Goal: Check status: Check status

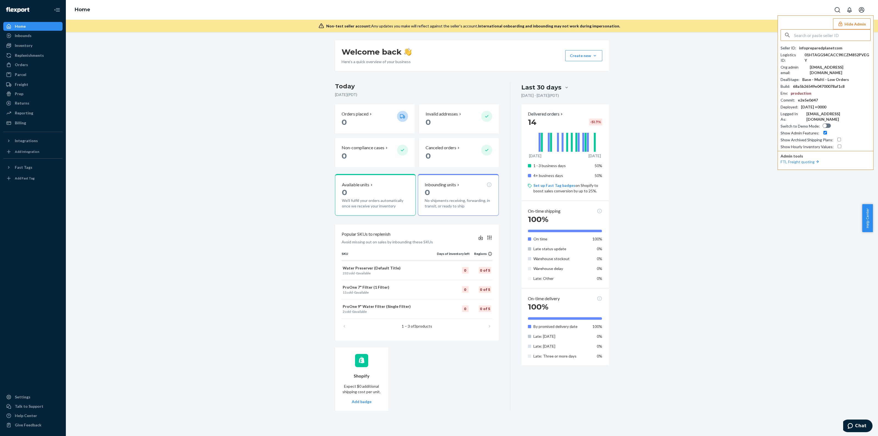
click at [439, 40] on input "text" at bounding box center [832, 35] width 76 height 11
paste input "arminkloestersklrstecde"
type input "arminkloestersklrstecde"
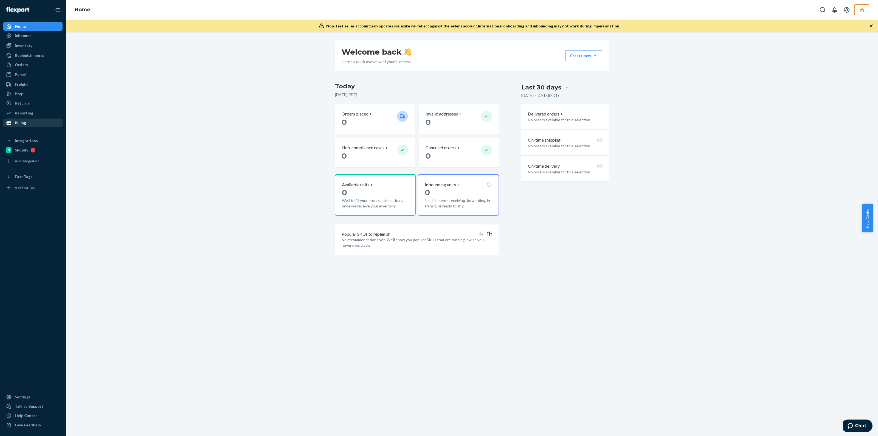
click at [22, 123] on div "Billing" at bounding box center [20, 122] width 11 height 5
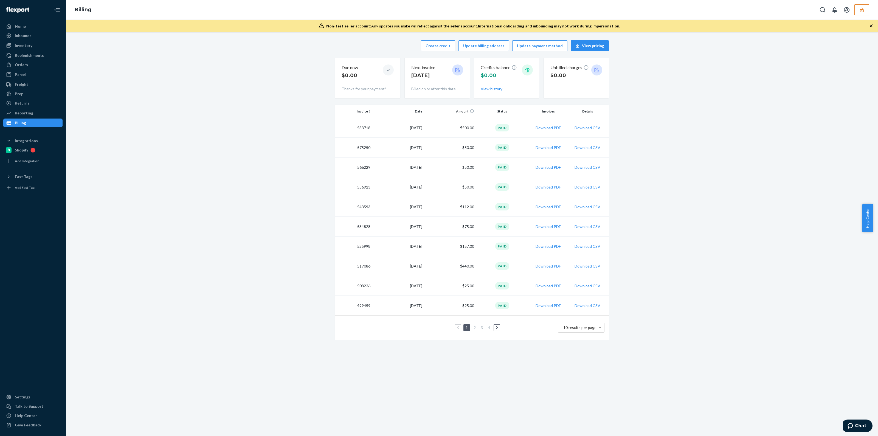
click at [469, 127] on td "$500.00" at bounding box center [450, 128] width 52 height 20
click at [523, 127] on td "Paid" at bounding box center [502, 128] width 52 height 20
click at [867, 10] on button "button" at bounding box center [861, 9] width 15 height 11
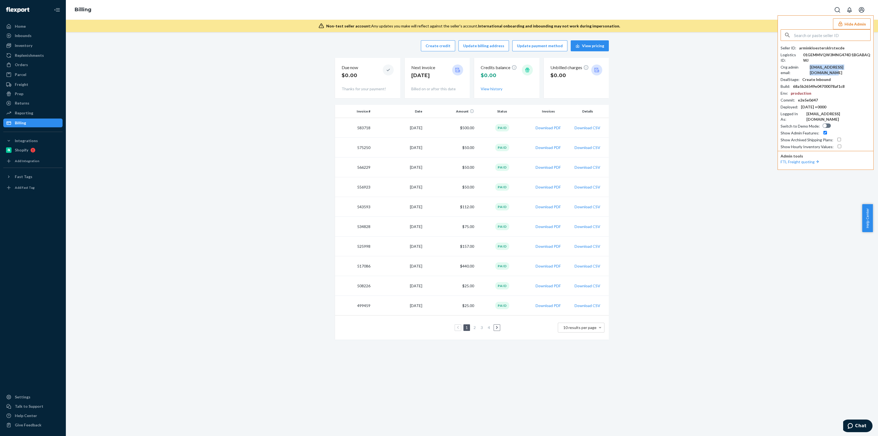
click at [834, 67] on div "armin.kloesters@klrstec.de" at bounding box center [840, 69] width 61 height 11
copy div "armin.kloesters@klrstec.de"
click at [811, 50] on div "arminkloestersklrstecde" at bounding box center [822, 47] width 46 height 5
copy div "arminkloestersklrstecde"
click at [813, 45] on div "arminkloestersklrstecde" at bounding box center [822, 47] width 46 height 5
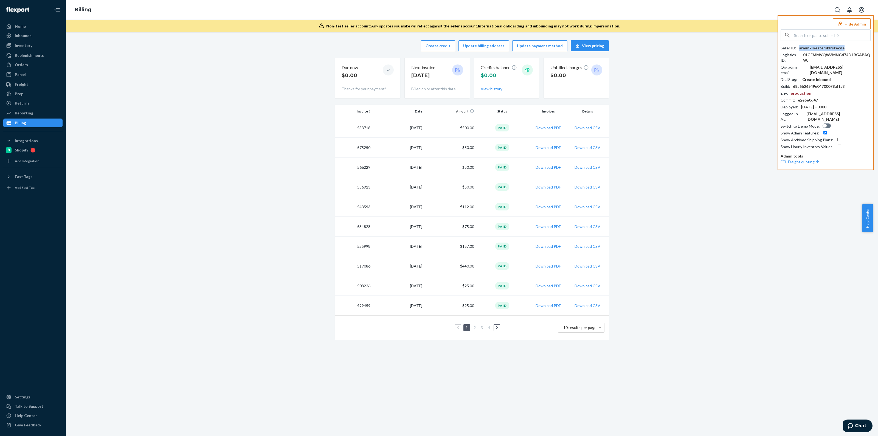
click at [813, 45] on div "arminkloestersklrstecde" at bounding box center [822, 47] width 46 height 5
click at [813, 46] on div "arminkloestersklrstecde" at bounding box center [822, 47] width 46 height 5
click at [809, 33] on input "text" at bounding box center [832, 35] width 76 height 11
paste input "arminkloestersklrstecde"
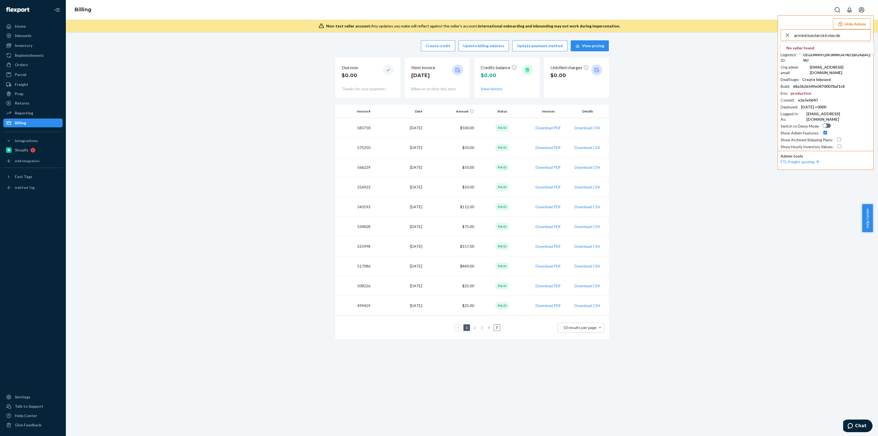
click at [809, 33] on input "arminkloestersklrstecde" at bounding box center [832, 35] width 76 height 11
click at [810, 33] on input "arminkloestersklrstecde" at bounding box center [832, 35] width 76 height 11
type input "arminkloestersklrstecde"
click at [830, 36] on input "arminkloestersklrstecde" at bounding box center [832, 35] width 76 height 11
click at [830, 35] on input "arminkloestersklrstecde" at bounding box center [832, 35] width 76 height 11
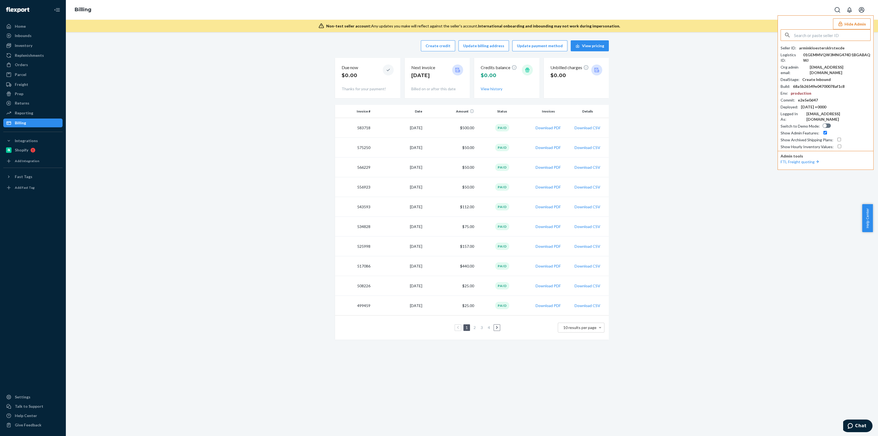
paste input "nynetworkinggmailcom"
type input "nynetworkinggmailcom"
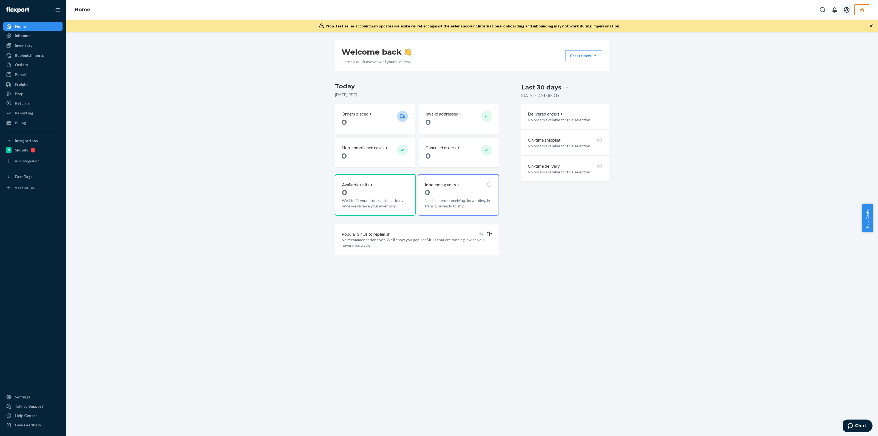
click at [860, 13] on button "button" at bounding box center [861, 9] width 15 height 11
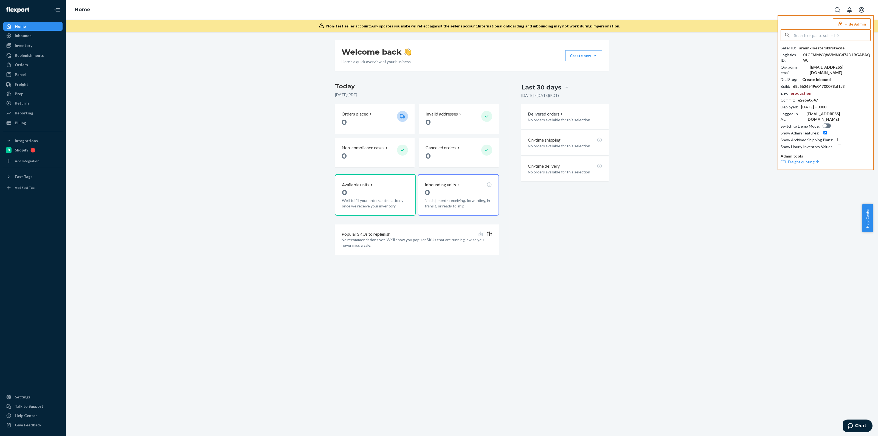
click at [833, 40] on input "text" at bounding box center [832, 35] width 76 height 11
type input "nynetworkinggmailcom"
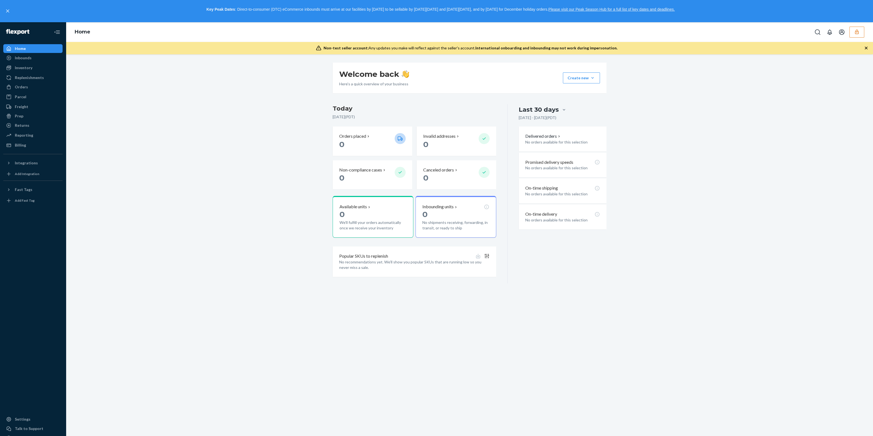
click at [865, 45] on icon "button" at bounding box center [865, 47] width 5 height 5
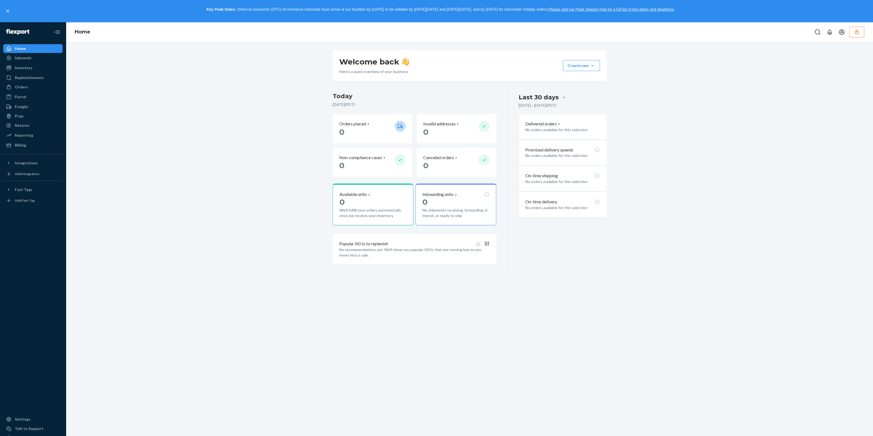
click at [859, 32] on icon "button" at bounding box center [856, 31] width 5 height 5
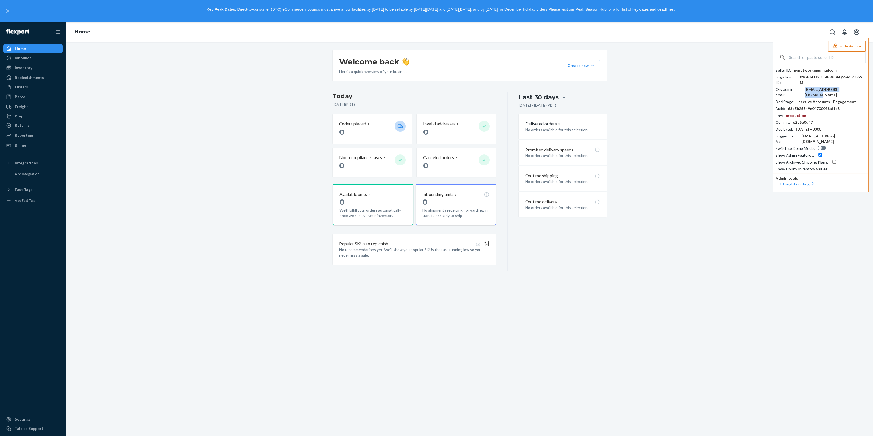
click at [845, 87] on div "[EMAIL_ADDRESS][DOMAIN_NAME]" at bounding box center [834, 92] width 61 height 11
click at [41, 420] on div "Settings" at bounding box center [33, 419] width 58 height 8
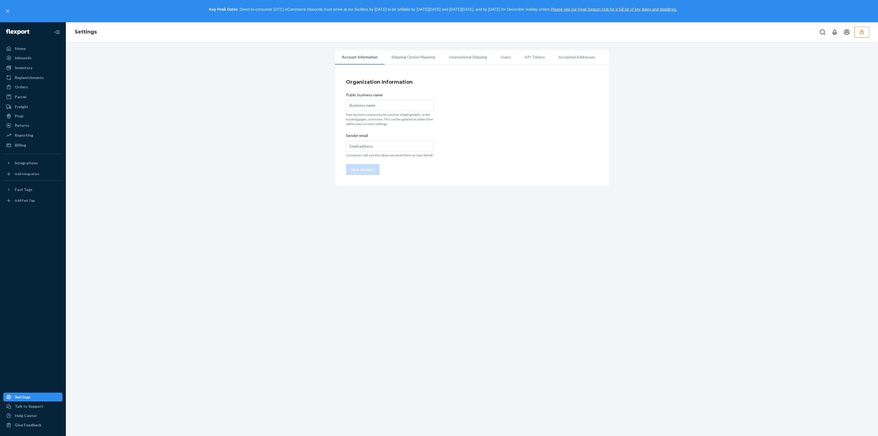
click at [865, 32] on button "button" at bounding box center [861, 32] width 15 height 11
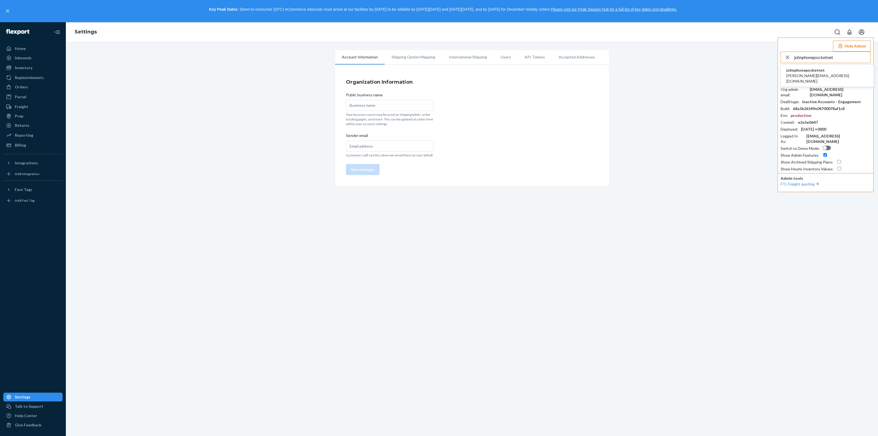
type input "johnphonepocketnet"
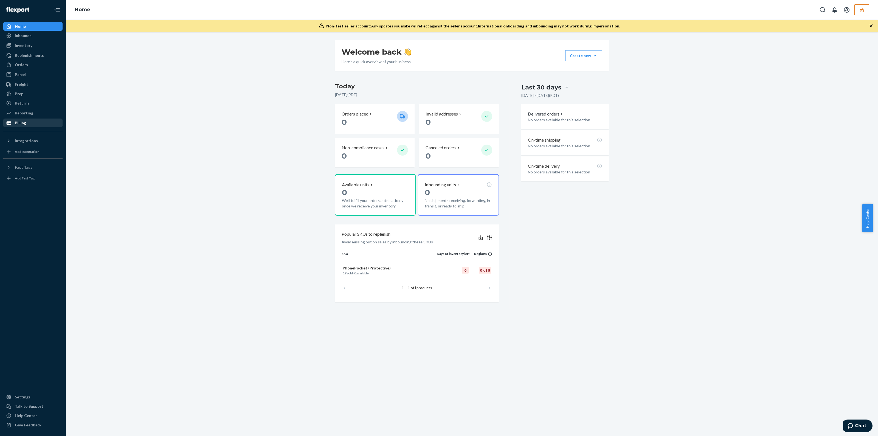
click at [32, 124] on div "Billing" at bounding box center [33, 123] width 58 height 8
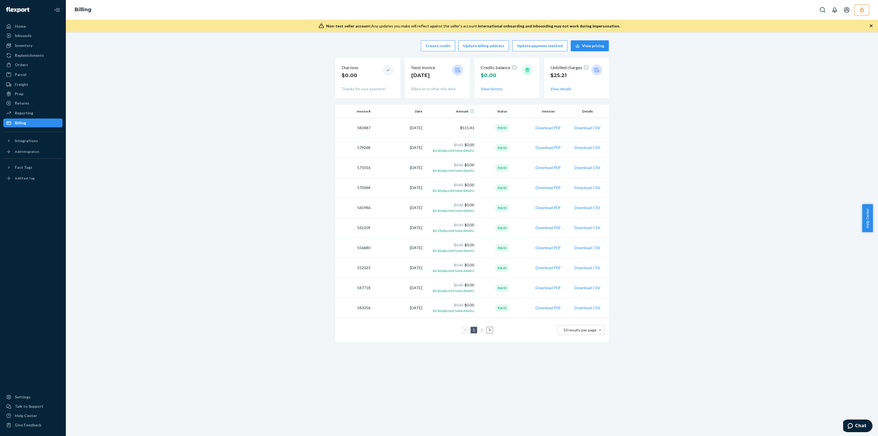
click at [502, 130] on div "Paid" at bounding box center [502, 127] width 14 height 7
click at [860, 13] on button "button" at bounding box center [861, 9] width 15 height 11
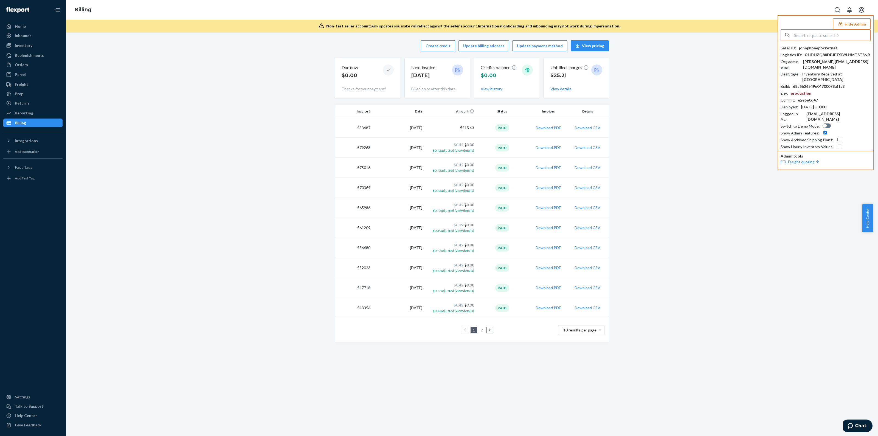
drag, startPoint x: 831, startPoint y: 32, endPoint x: 831, endPoint y: 29, distance: 3.0
click at [831, 32] on input "text" at bounding box center [832, 35] width 76 height 11
type input "infoskholdingsnet"
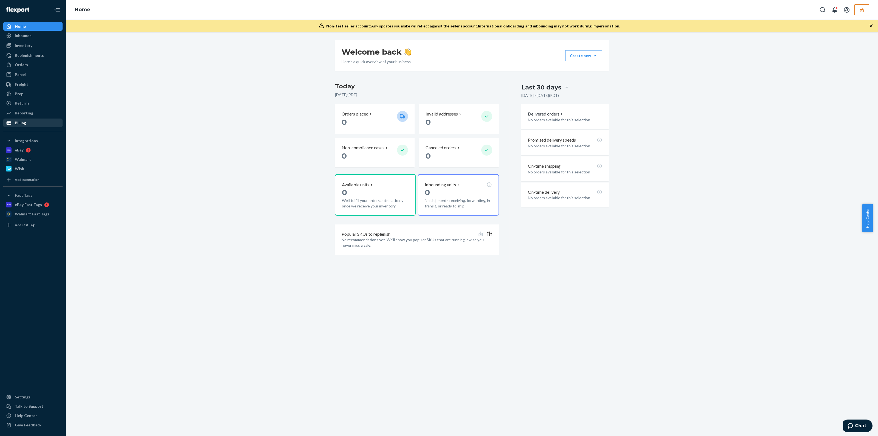
click at [15, 125] on div "Billing" at bounding box center [20, 122] width 11 height 5
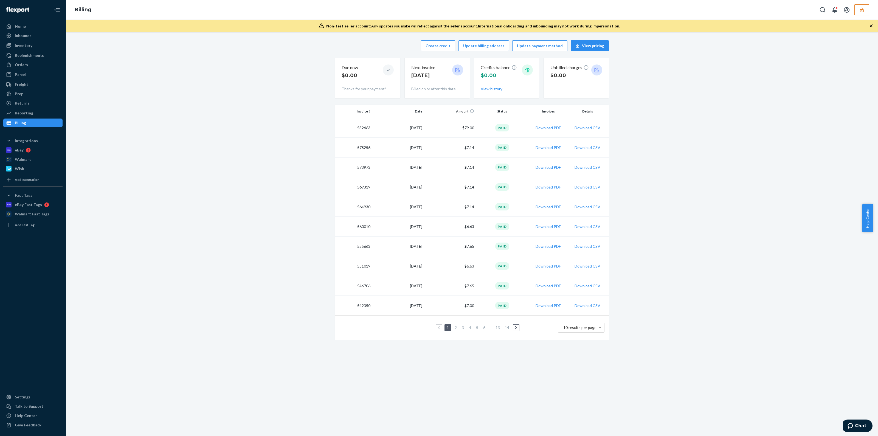
drag, startPoint x: 858, startPoint y: 13, endPoint x: 841, endPoint y: 18, distance: 17.1
click at [858, 13] on button "button" at bounding box center [861, 9] width 15 height 11
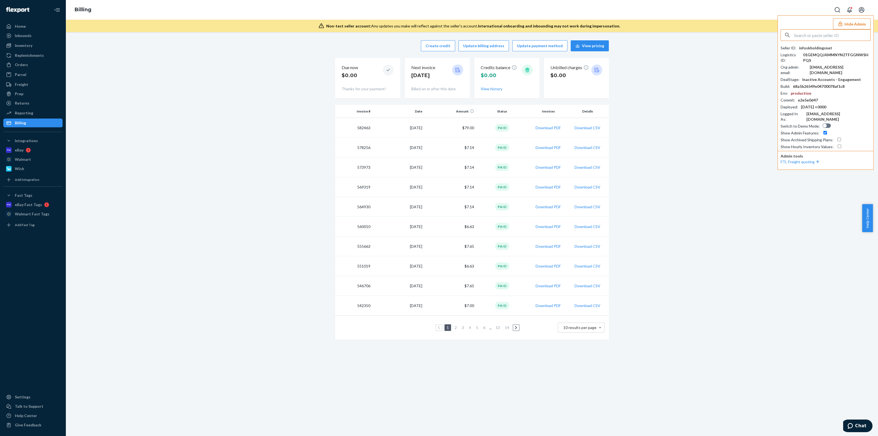
click at [816, 35] on input "text" at bounding box center [832, 35] width 76 height 11
type input "airine.mistula@kindredbravely.com"
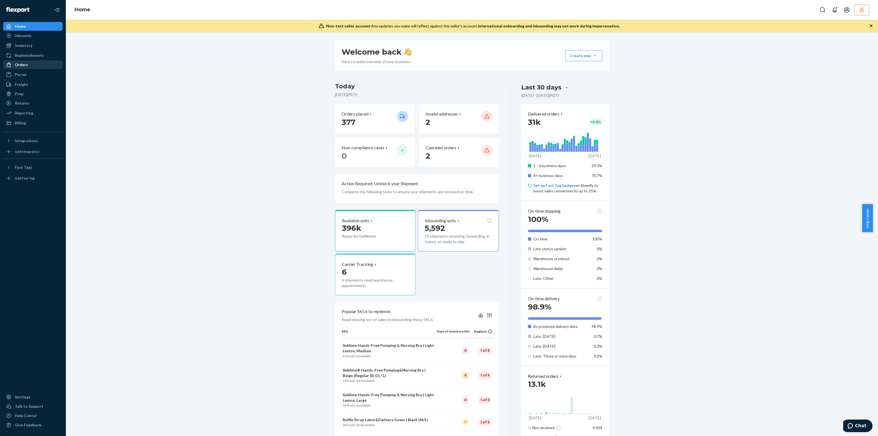
click at [41, 63] on div "Orders" at bounding box center [33, 65] width 58 height 8
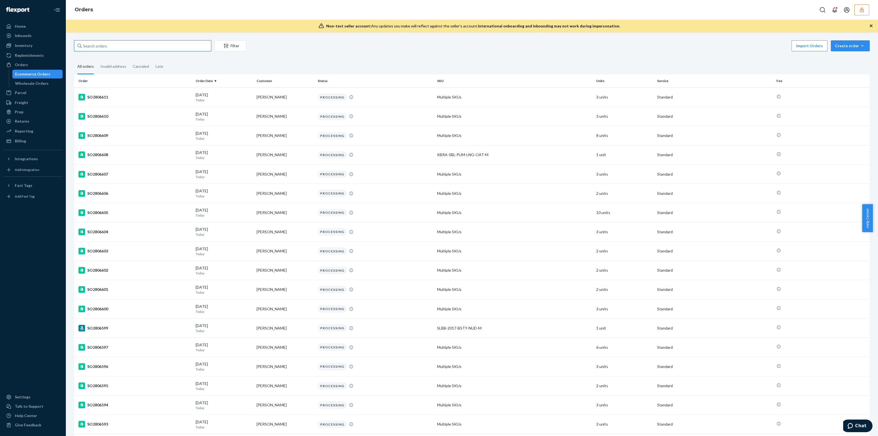
click at [191, 43] on input "text" at bounding box center [142, 45] width 137 height 11
paste input "SO2798531"
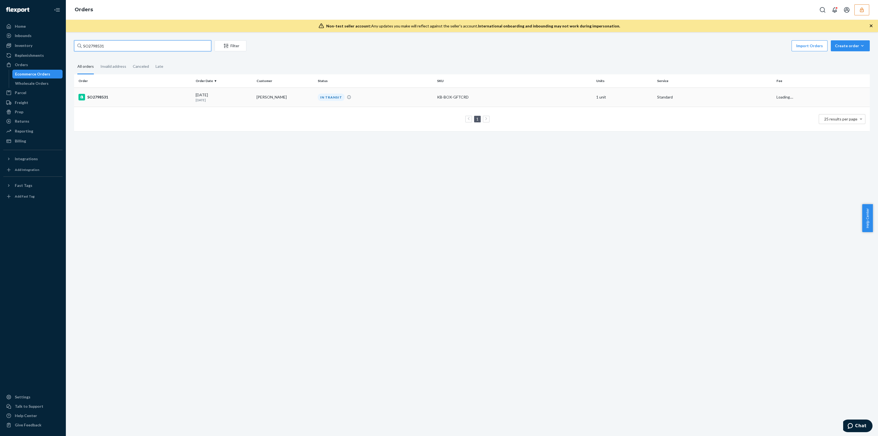
type input "SO2798531"
click at [385, 101] on td "IN TRANSIT" at bounding box center [374, 97] width 119 height 19
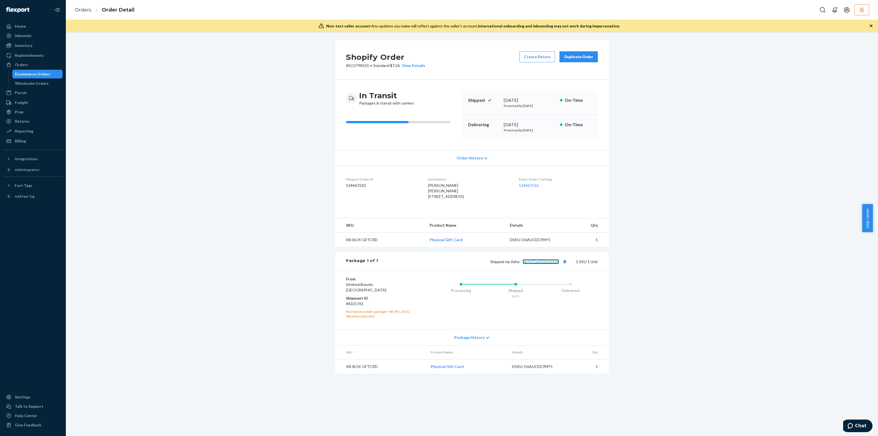
click at [530, 264] on link "0b9d71af333b05830" at bounding box center [541, 261] width 36 height 5
click at [861, 11] on icon "button" at bounding box center [861, 9] width 5 height 5
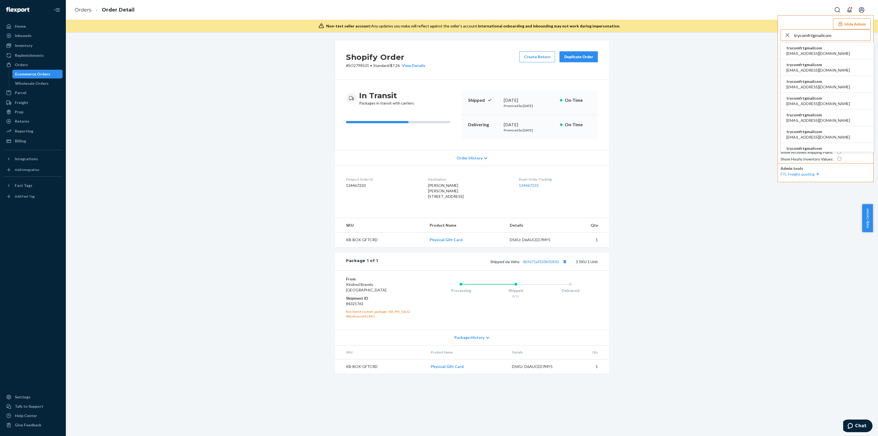
type input "trycomfrtgmailcom"
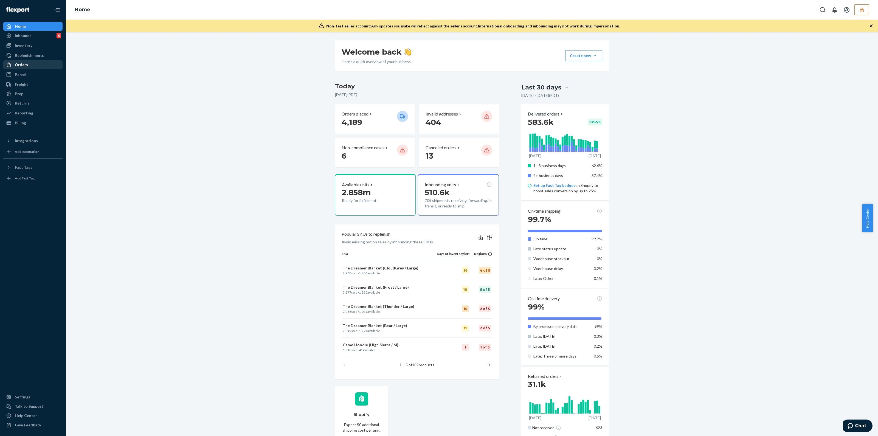
click at [14, 68] on div "Orders" at bounding box center [33, 65] width 58 height 8
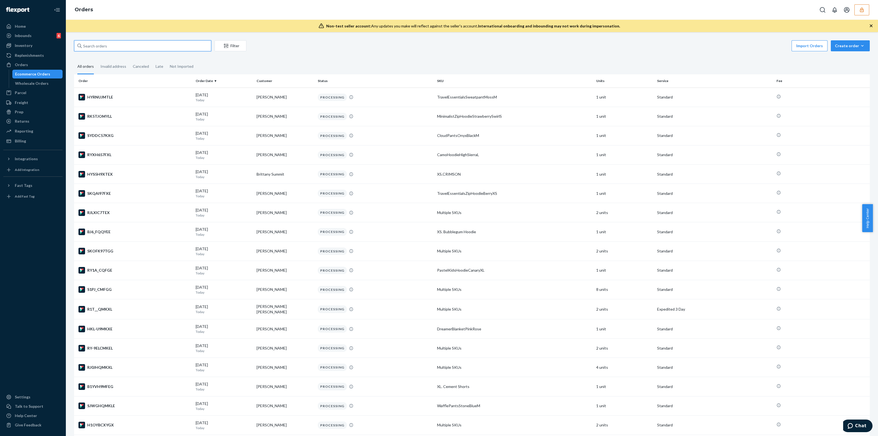
click at [194, 44] on input "text" at bounding box center [142, 45] width 137 height 11
paste input "254666610"
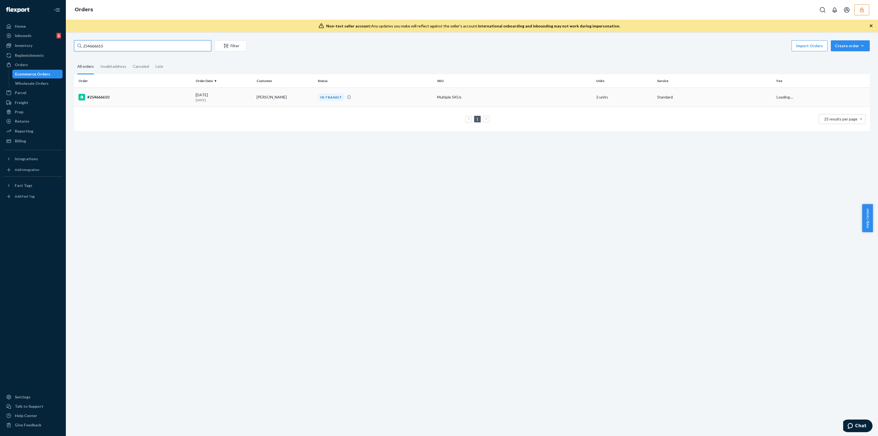
type input "254666610"
click at [465, 93] on td "Multiple SKUs" at bounding box center [514, 97] width 159 height 19
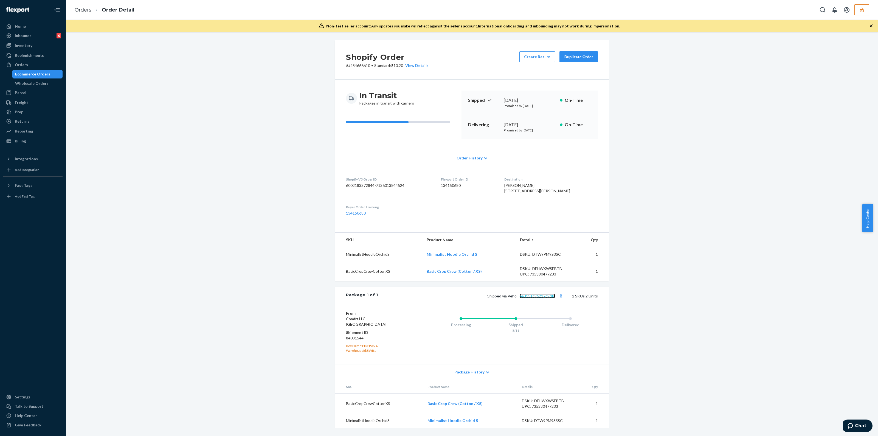
click at [535, 298] on link "4a3151c96217c9dfa" at bounding box center [537, 296] width 35 height 5
click at [532, 131] on p "Promised by August 20, 2025" at bounding box center [530, 130] width 52 height 5
click at [853, 422] on button "Chat" at bounding box center [856, 425] width 31 height 13
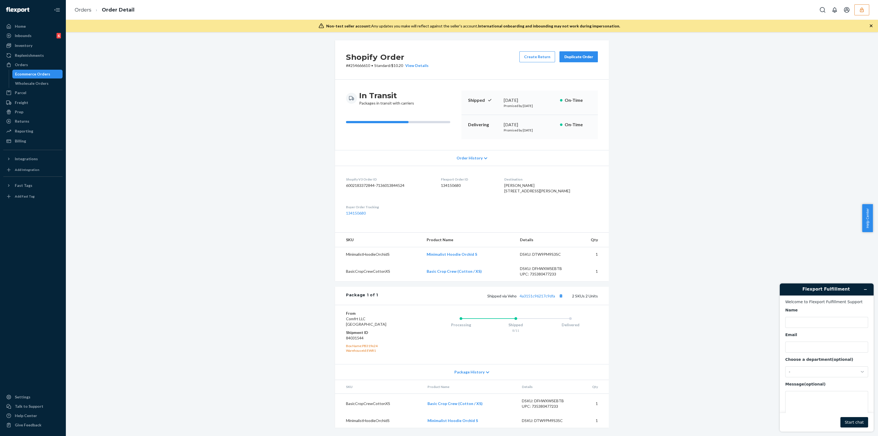
scroll to position [8, 0]
click at [542, 403] on div "DSKU: DFHWXWSEBTB" at bounding box center [548, 400] width 52 height 5
copy div "DFHWXWSEBTB"
click at [550, 423] on div "DSKU: DTW9PM9S3SC" at bounding box center [548, 420] width 52 height 5
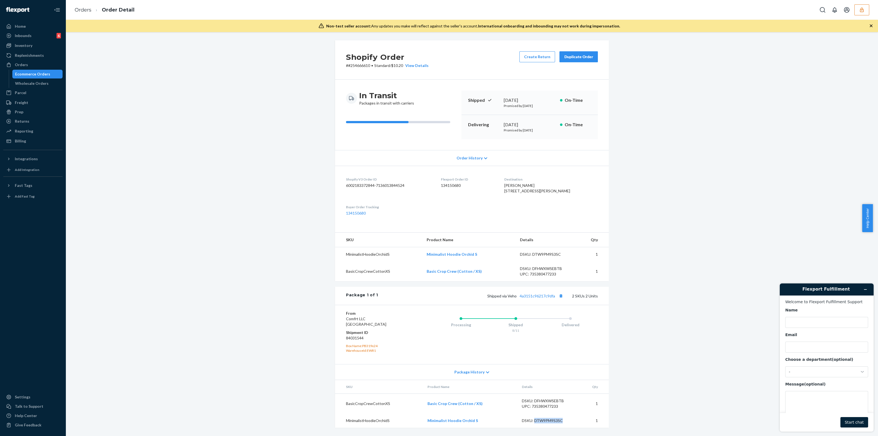
click at [550, 423] on div "DSKU: DTW9PM9S3SC" at bounding box center [548, 420] width 52 height 5
copy div "DTW9PM9S3SC"
click at [857, 10] on button "button" at bounding box center [861, 9] width 15 height 11
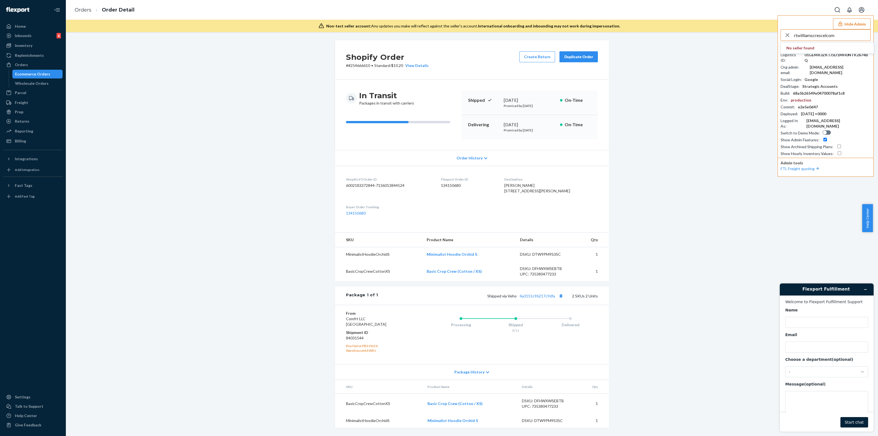
type input "rtwilliamscrescelcom"
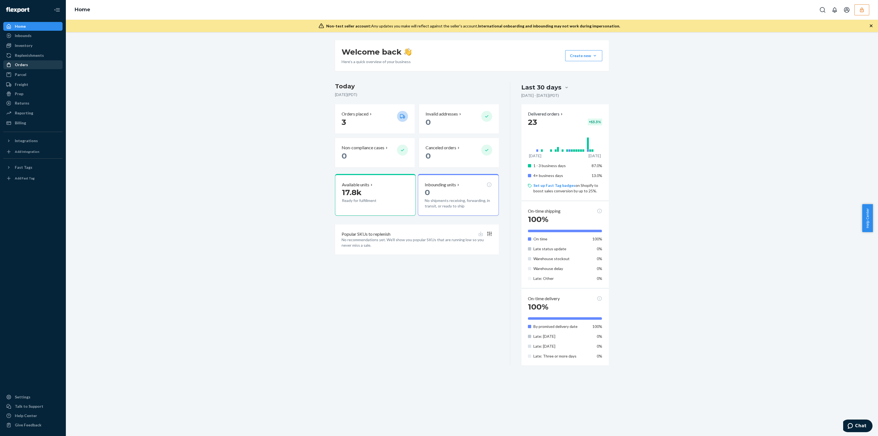
click at [30, 64] on div "Orders" at bounding box center [33, 65] width 58 height 8
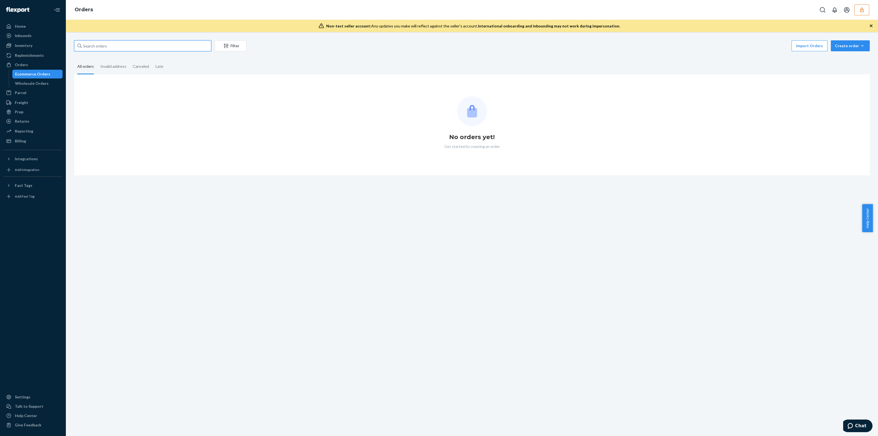
click at [96, 47] on input "text" at bounding box center [142, 45] width 137 height 11
paste input "134619775"
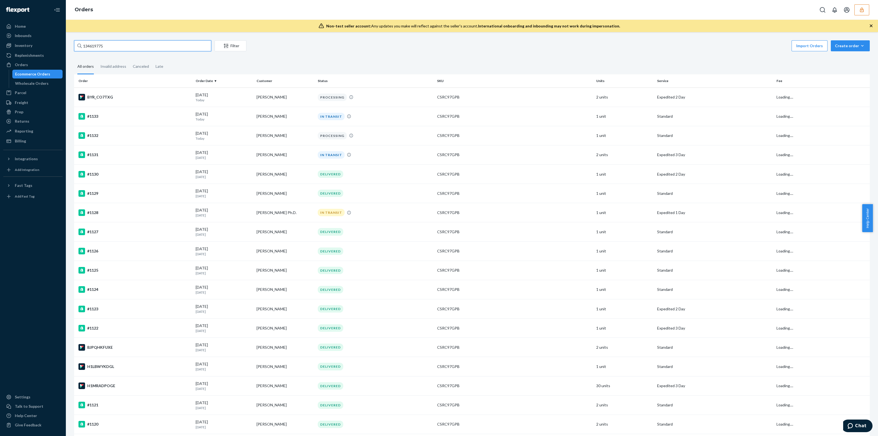
click at [100, 46] on input "134619775" at bounding box center [142, 45] width 137 height 11
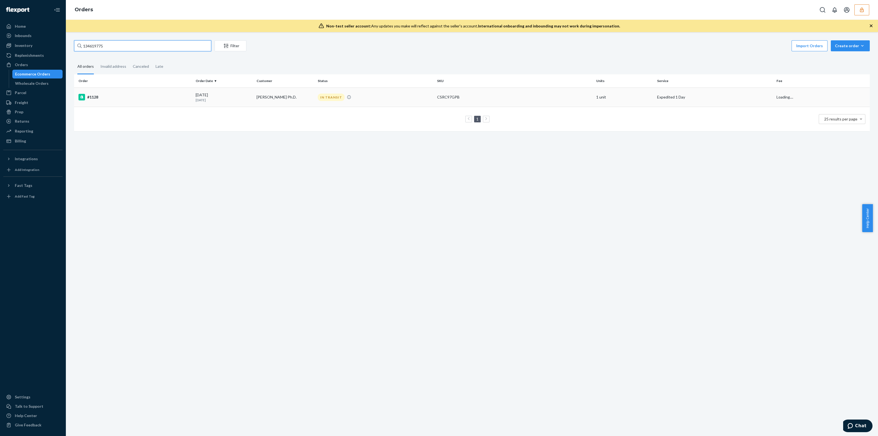
type input "134619775"
click at [169, 97] on div "#1128" at bounding box center [134, 97] width 113 height 7
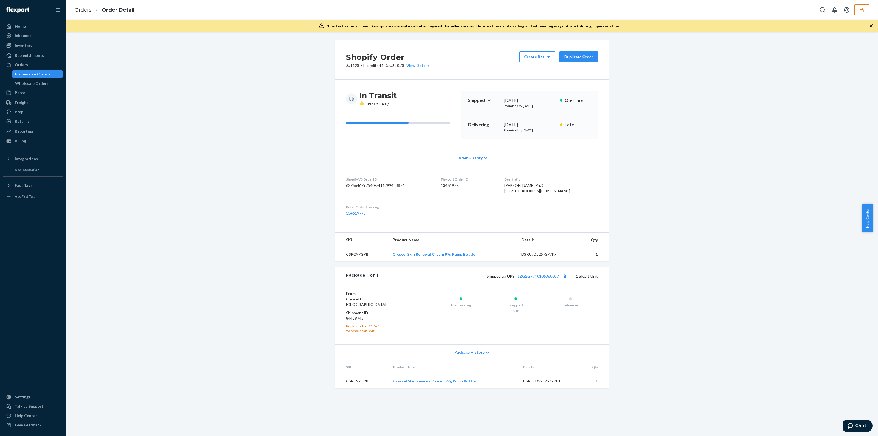
click at [866, 10] on button "button" at bounding box center [861, 9] width 15 height 11
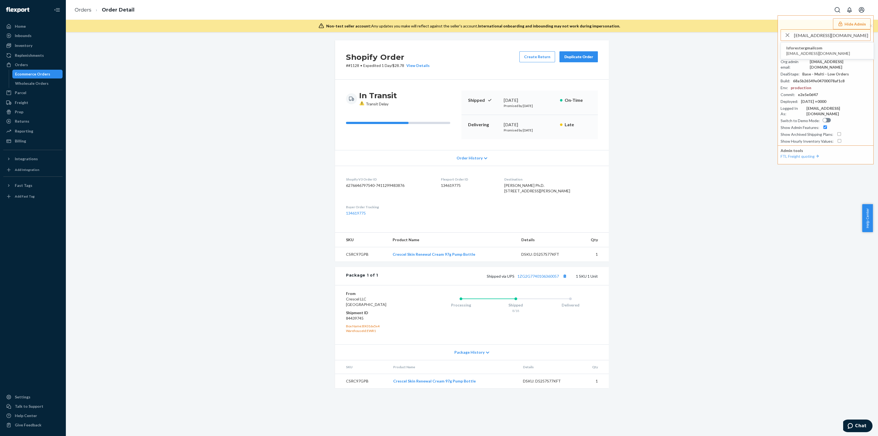
type input "[EMAIL_ADDRESS][DOMAIN_NAME]"
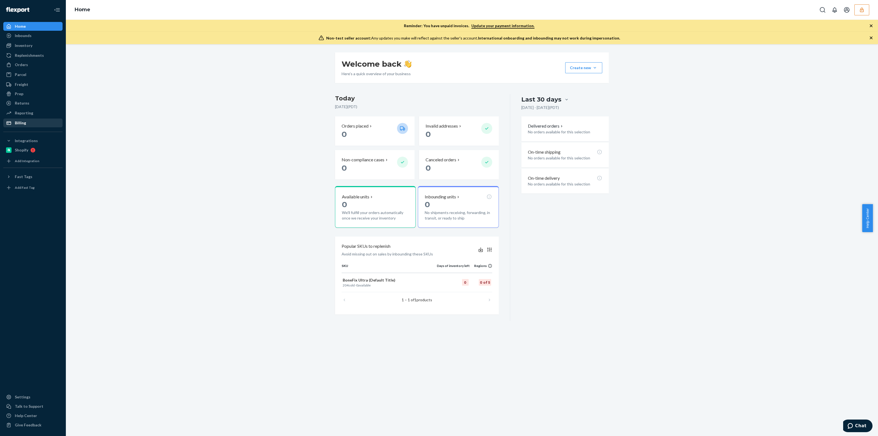
click at [45, 119] on div "Billing" at bounding box center [33, 123] width 58 height 8
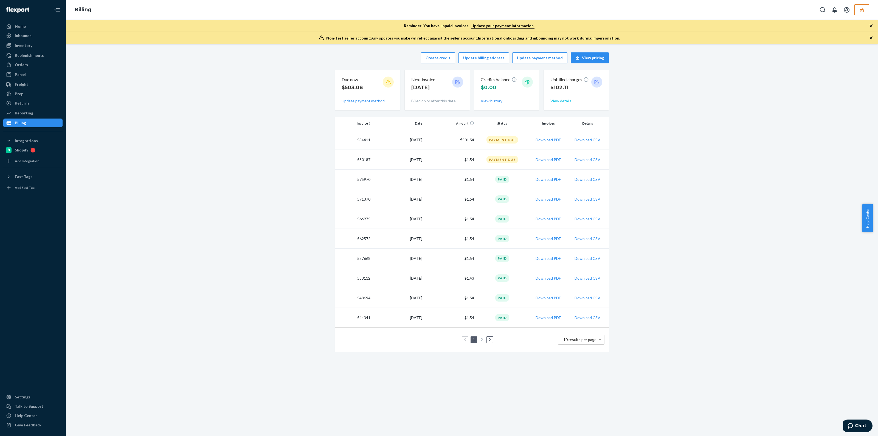
click at [561, 102] on button "View details" at bounding box center [560, 100] width 21 height 5
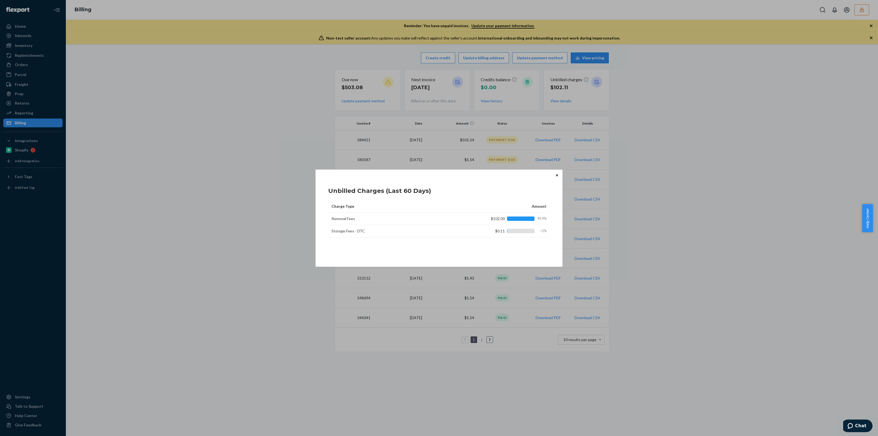
click at [558, 176] on button "Close" at bounding box center [556, 175] width 5 height 6
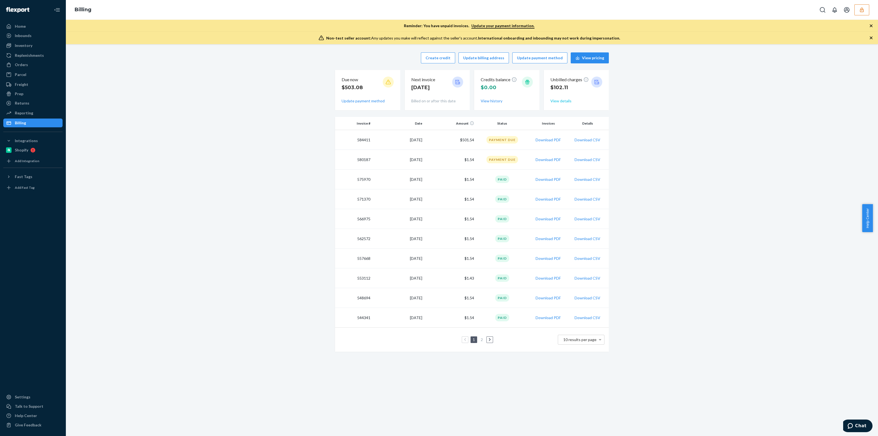
click at [564, 98] on button "View details" at bounding box center [560, 100] width 21 height 5
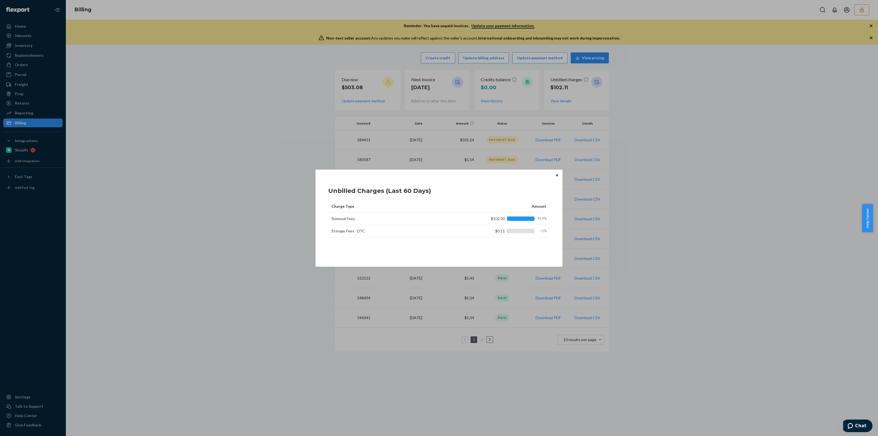
click at [555, 175] on button "Close" at bounding box center [556, 175] width 5 height 6
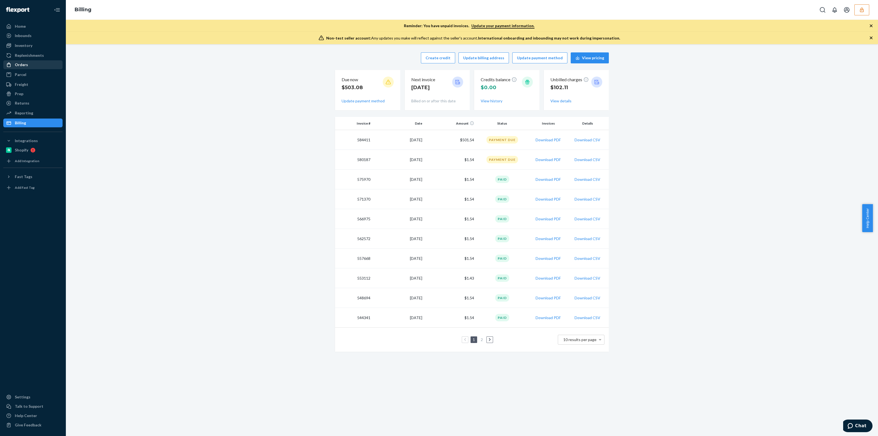
click at [22, 61] on div "Orders" at bounding box center [33, 65] width 58 height 8
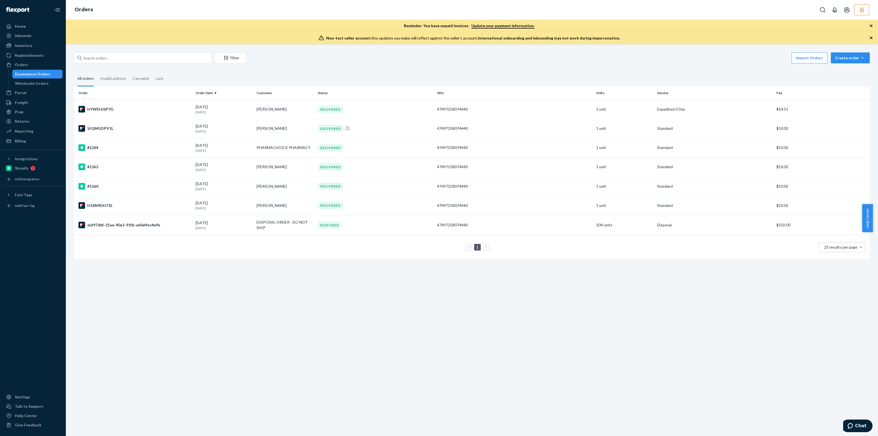
click at [866, 18] on div "Orders" at bounding box center [472, 10] width 812 height 20
click at [865, 14] on button "button" at bounding box center [861, 9] width 15 height 11
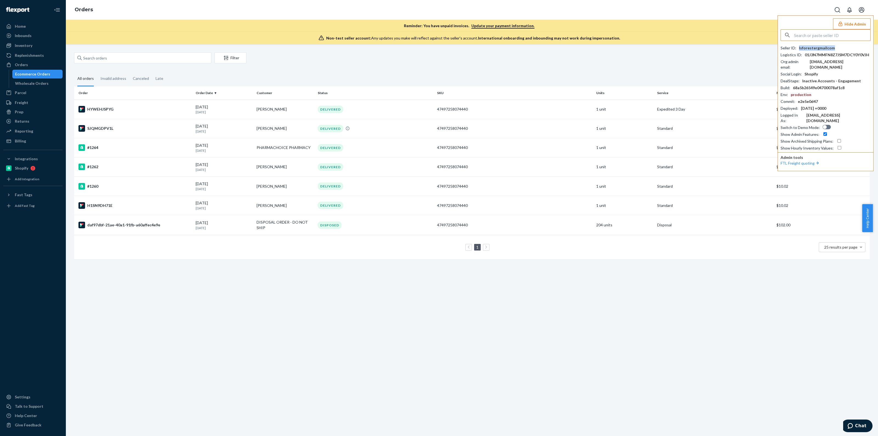
click at [825, 48] on div "lsforestergmailcom" at bounding box center [817, 47] width 36 height 5
click at [813, 50] on div "lsforestergmailcom" at bounding box center [817, 47] width 36 height 5
click at [813, 47] on div "lsforestergmailcom" at bounding box center [817, 47] width 36 height 5
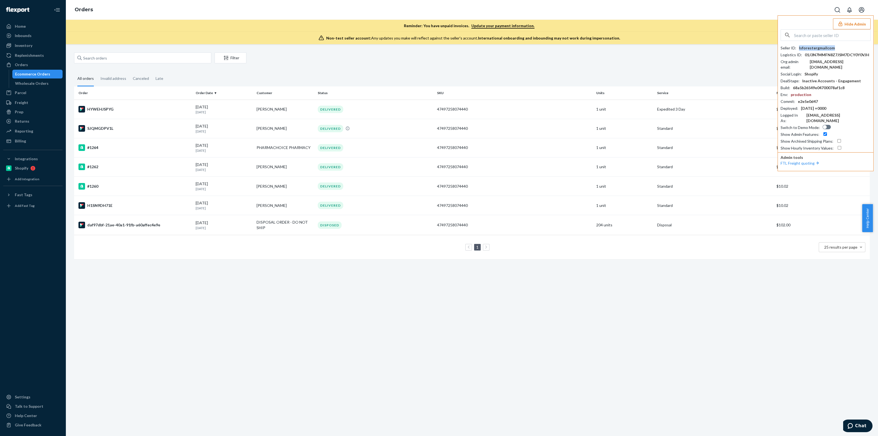
click at [813, 46] on div "lsforestergmailcom" at bounding box center [817, 47] width 36 height 5
click at [826, 47] on div "lsforestergmailcom" at bounding box center [817, 47] width 36 height 5
click at [43, 142] on div "Billing" at bounding box center [33, 141] width 58 height 8
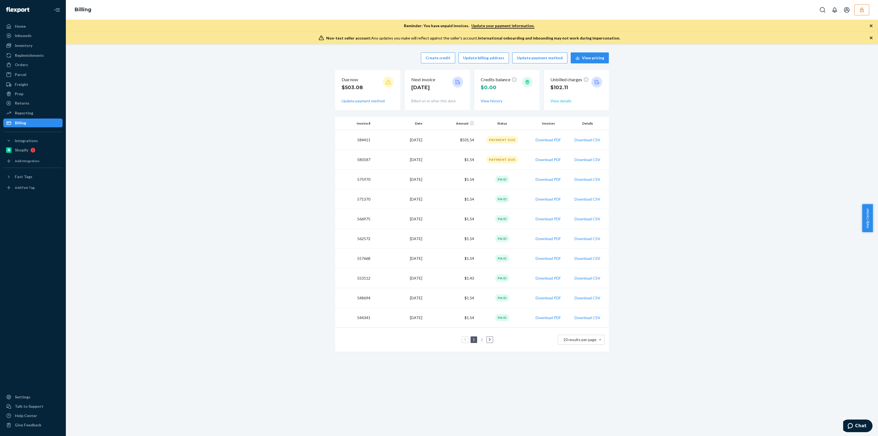
click at [560, 99] on button "View details" at bounding box center [560, 100] width 21 height 5
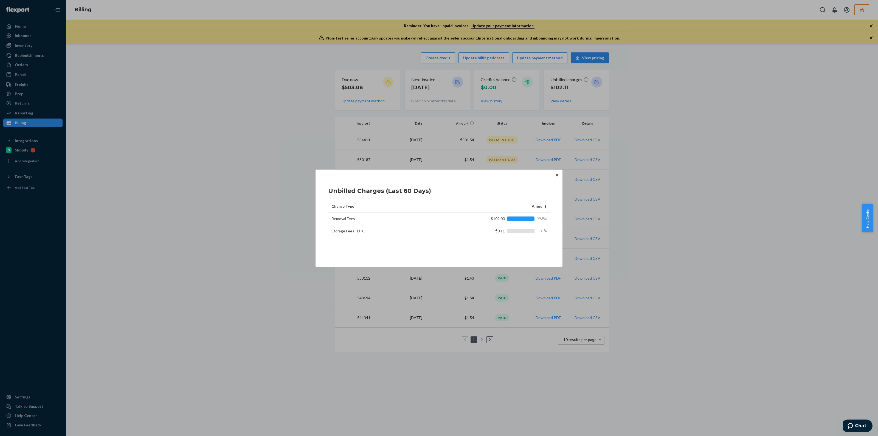
click at [556, 176] on icon "Close" at bounding box center [557, 175] width 2 height 3
